Goal: Task Accomplishment & Management: Manage account settings

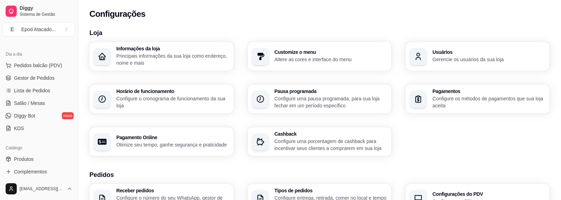
scroll to position [140, 0]
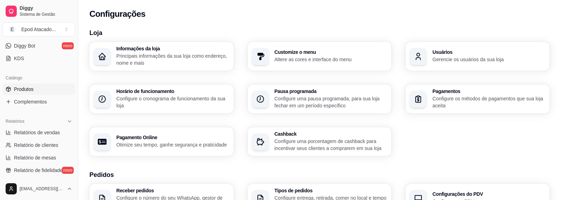
click at [28, 93] on link "Produtos" at bounding box center [39, 89] width 72 height 11
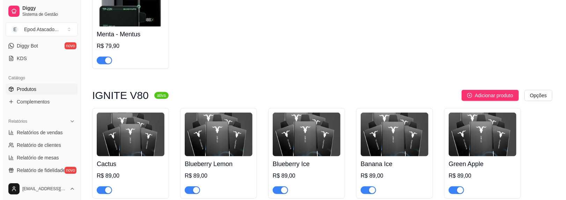
scroll to position [280, 0]
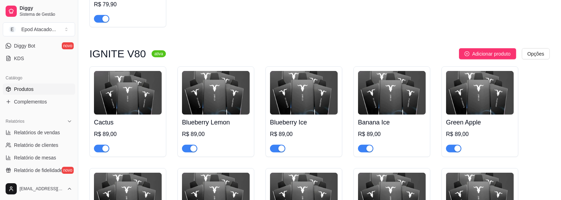
click at [133, 85] on img at bounding box center [128, 93] width 68 height 44
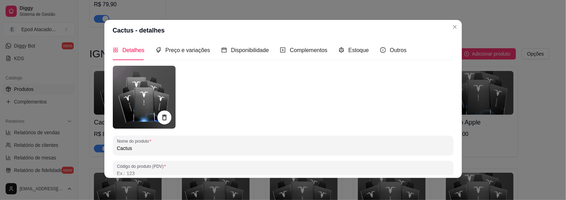
scroll to position [0, 0]
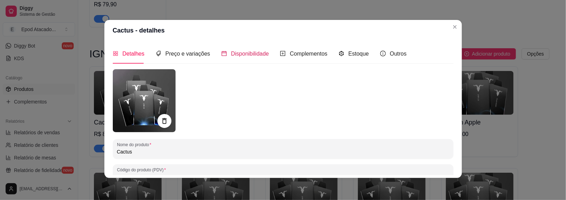
click at [247, 51] on span "Disponibilidade" at bounding box center [250, 54] width 38 height 6
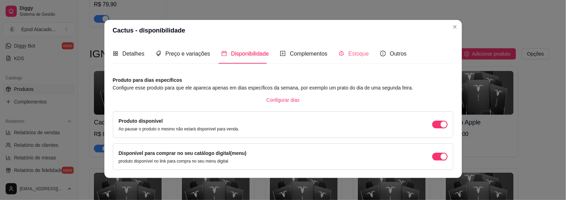
click at [358, 48] on div "Estoque" at bounding box center [354, 54] width 30 height 20
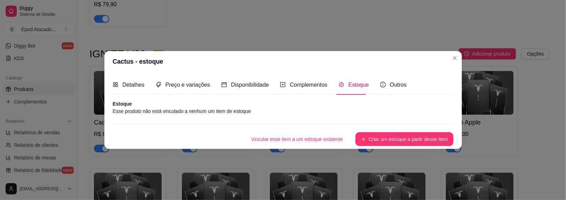
click at [393, 135] on button "Criar um estoque a partir desse item" at bounding box center [405, 139] width 98 height 14
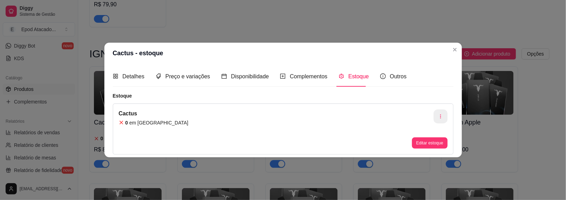
click at [443, 114] on icon "button" at bounding box center [440, 116] width 5 height 5
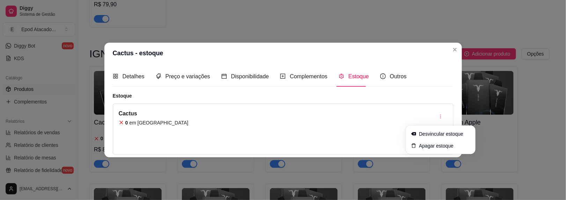
click at [125, 122] on div "0 em estoque" at bounding box center [154, 122] width 70 height 7
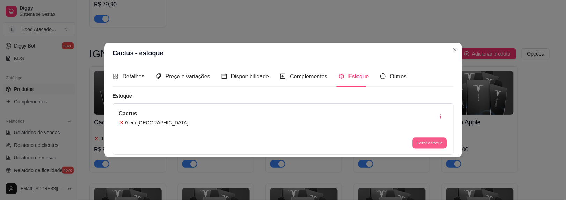
click at [418, 143] on button "Editar estoque" at bounding box center [430, 142] width 34 height 11
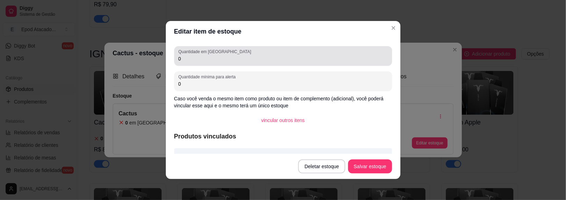
drag, startPoint x: 179, startPoint y: 57, endPoint x: 152, endPoint y: 59, distance: 27.0
click at [152, 59] on div "Editar item de estoque Quantidade em estoque 0 Quantidade mínima para alerta 0 …" at bounding box center [283, 100] width 566 height 200
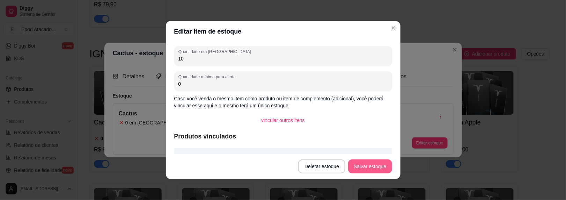
type input "10"
click at [371, 168] on button "Salvar estoque" at bounding box center [370, 166] width 44 height 14
click at [382, 171] on button "Salvar estoque" at bounding box center [370, 166] width 44 height 14
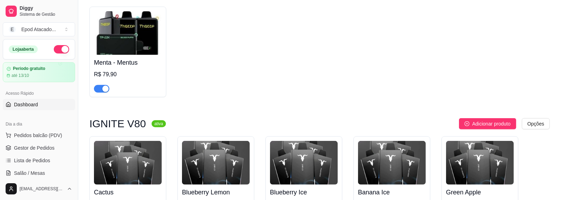
scroll to position [140, 0]
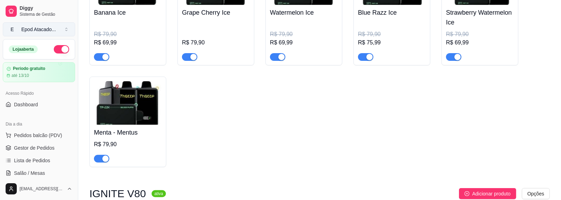
click at [52, 34] on button "E Epod Atacado ..." at bounding box center [39, 29] width 72 height 14
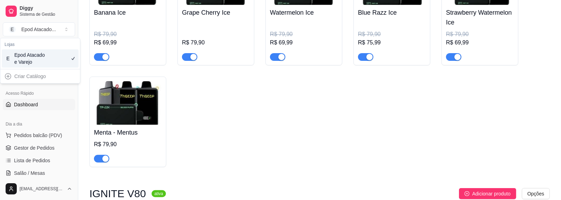
click at [61, 108] on link "Dashboard" at bounding box center [39, 104] width 72 height 11
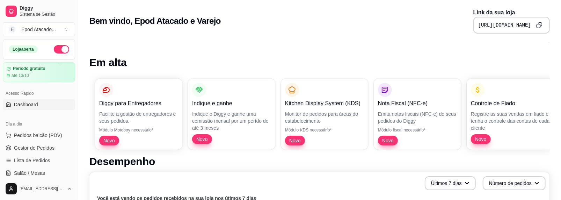
click at [544, 26] on button "Copy to clipboard" at bounding box center [539, 25] width 11 height 11
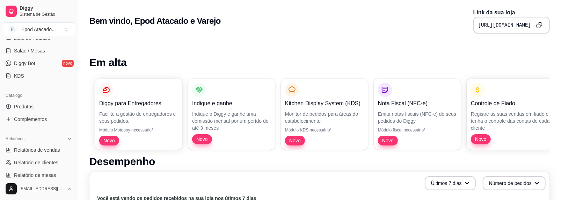
scroll to position [140, 0]
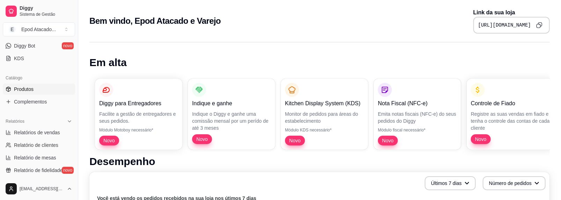
click at [22, 89] on span "Produtos" at bounding box center [24, 89] width 20 height 7
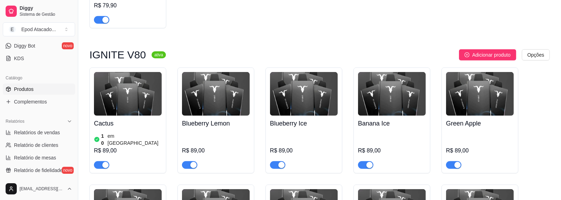
scroll to position [280, 0]
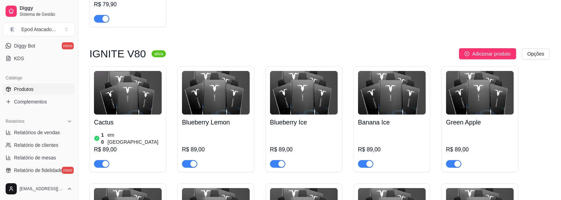
click at [111, 88] on img at bounding box center [128, 93] width 68 height 44
click at [111, 88] on img at bounding box center [138, 102] width 64 height 64
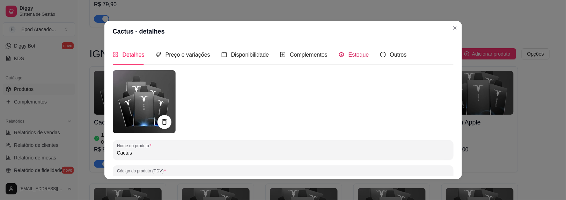
click at [351, 56] on span "Estoque" at bounding box center [359, 55] width 21 height 6
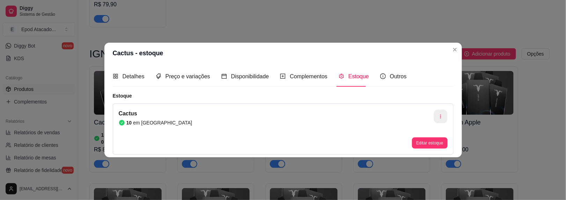
click at [435, 116] on button "button" at bounding box center [441, 116] width 14 height 14
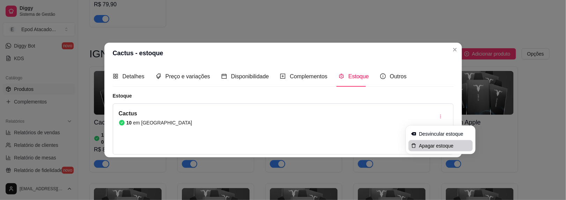
click at [424, 146] on span "Apagar estoque" at bounding box center [444, 145] width 51 height 7
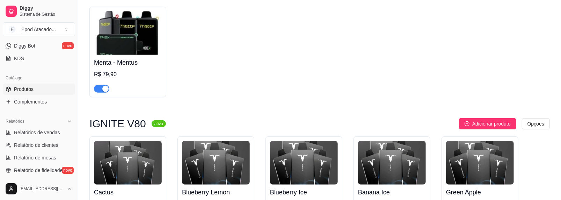
scroll to position [70, 0]
